Goal: Check status: Check status

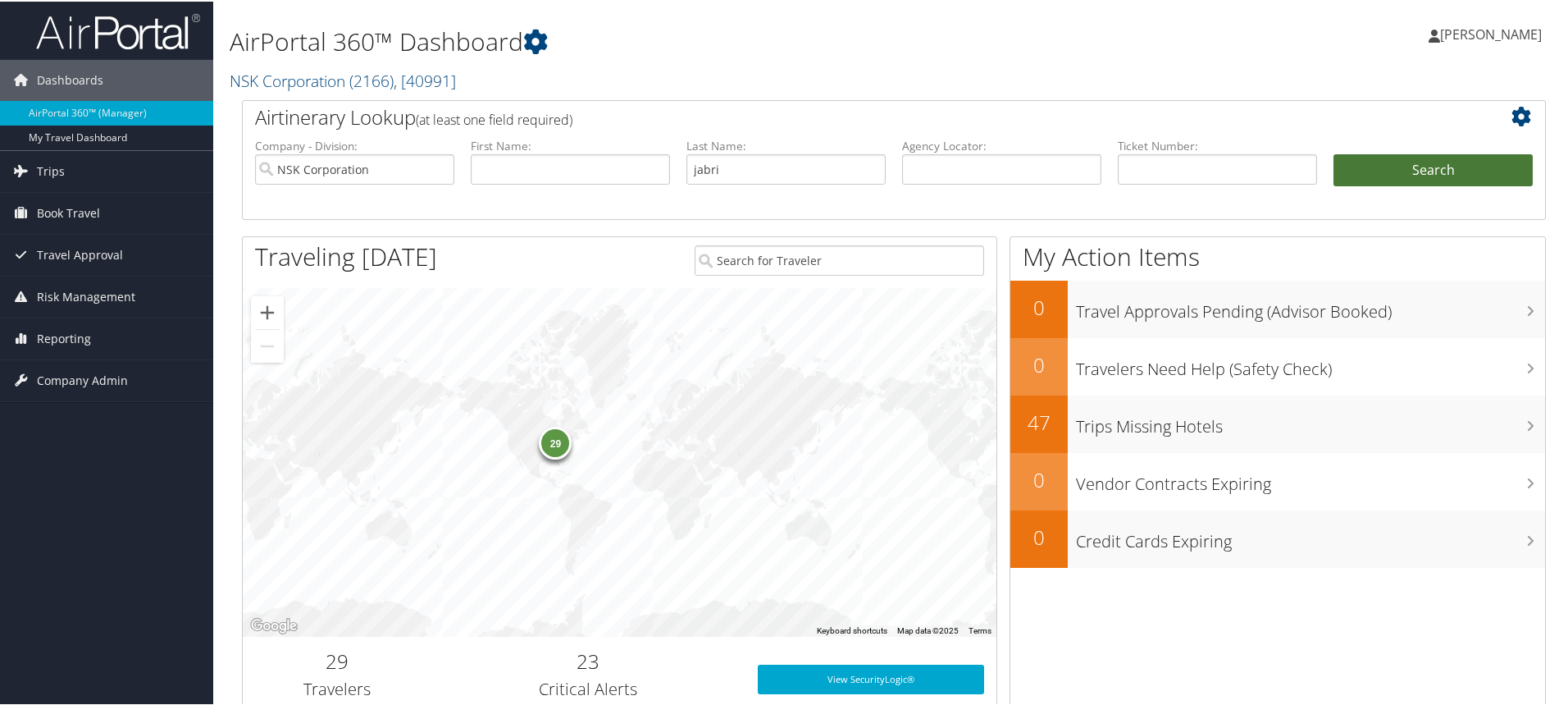
type input "jabri"
click at [1424, 172] on button "Search" at bounding box center [1433, 169] width 199 height 32
